Goal: Find specific page/section: Find specific page/section

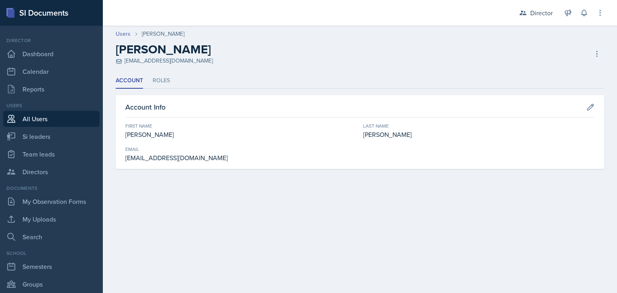
click at [43, 120] on link "All Users" at bounding box center [51, 119] width 96 height 16
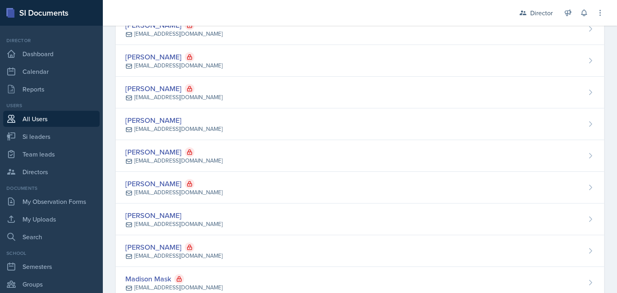
scroll to position [12387, 0]
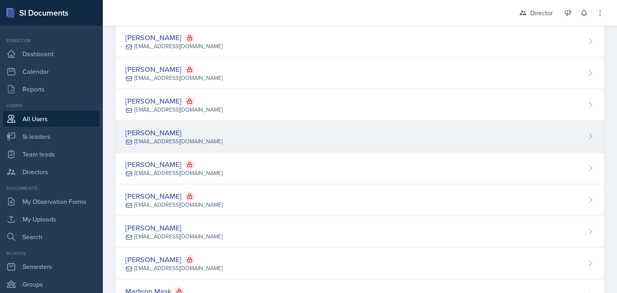
click at [158, 127] on div "[PERSON_NAME]" at bounding box center [173, 132] width 97 height 11
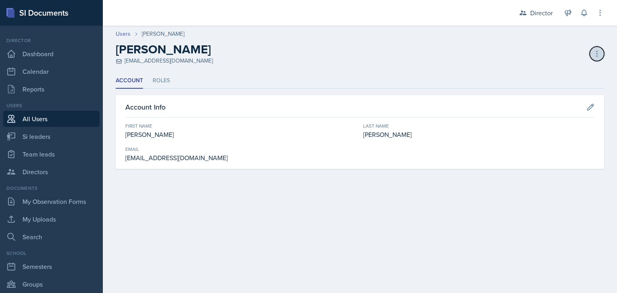
click at [598, 52] on icon at bounding box center [597, 54] width 8 height 8
click at [599, 10] on icon at bounding box center [600, 13] width 8 height 8
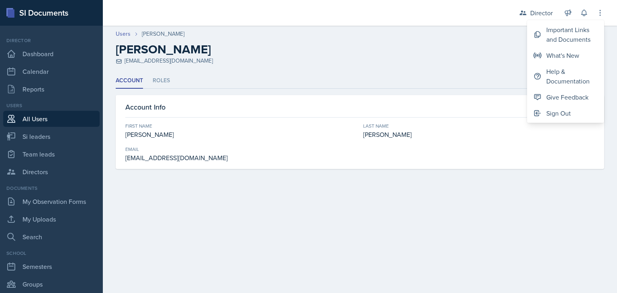
click at [445, 54] on div "[PERSON_NAME] [EMAIL_ADDRESS][DOMAIN_NAME] Deactivate User Delete User Delete U…" at bounding box center [360, 53] width 488 height 23
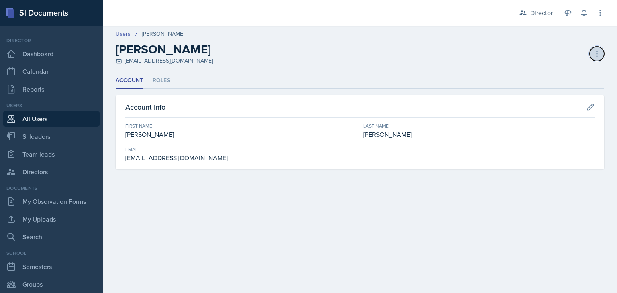
click at [596, 50] on icon at bounding box center [597, 54] width 8 height 8
click at [162, 83] on li "Roles" at bounding box center [161, 81] width 17 height 16
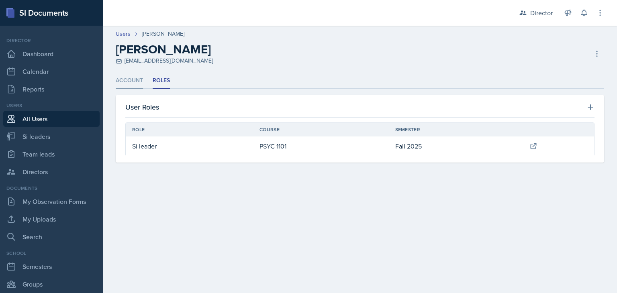
click at [133, 82] on li "Account" at bounding box center [129, 81] width 27 height 16
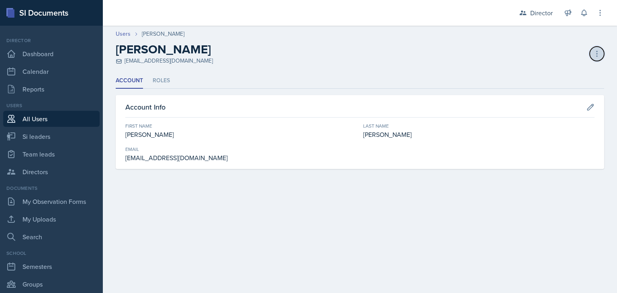
click at [594, 53] on icon at bounding box center [597, 54] width 8 height 8
click at [397, 65] on header "Users [PERSON_NAME] [PERSON_NAME] [EMAIL_ADDRESS][DOMAIN_NAME] Deactivate User …" at bounding box center [360, 47] width 514 height 51
click at [597, 50] on icon at bounding box center [597, 54] width 8 height 8
click at [426, 57] on div "[PERSON_NAME] [EMAIL_ADDRESS][DOMAIN_NAME] Deactivate User Delete User Delete U…" at bounding box center [360, 53] width 488 height 23
